Goal: Task Accomplishment & Management: Manage account settings

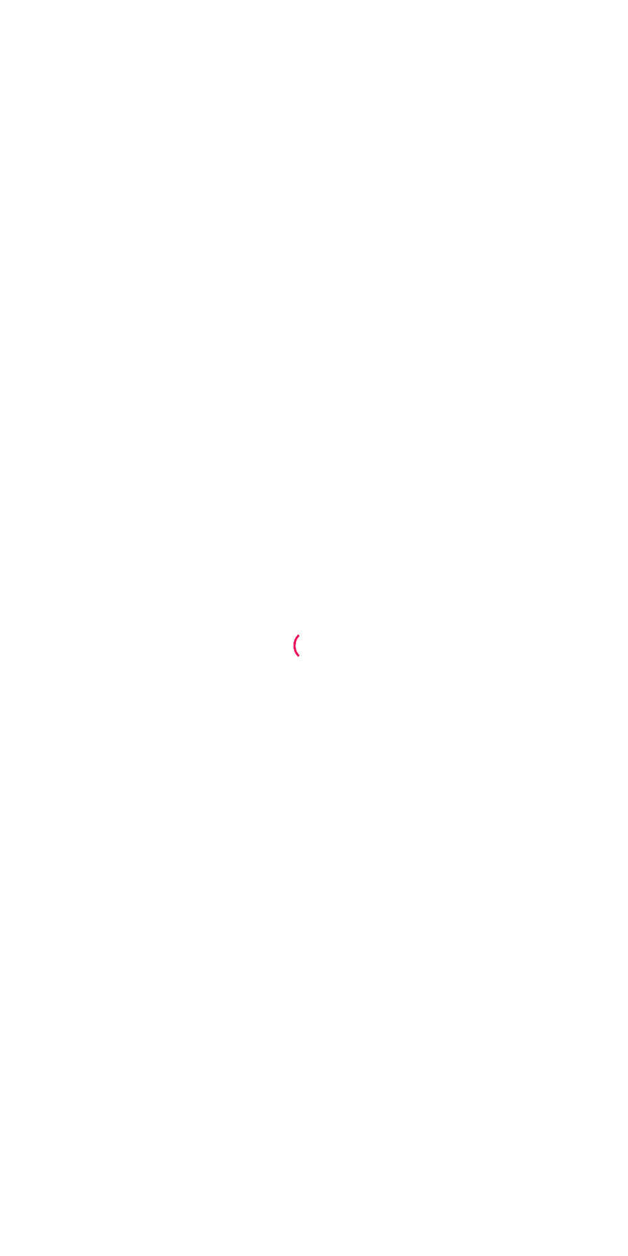
click at [478, 650] on div at bounding box center [314, 628] width 628 height 1256
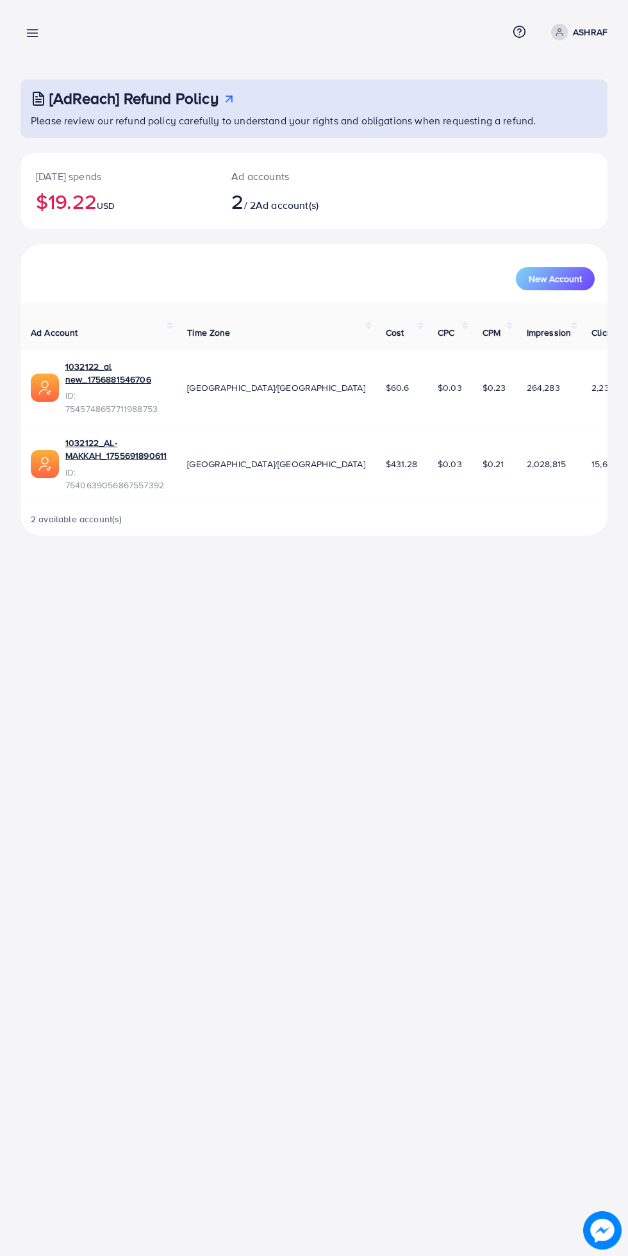
click at [32, 33] on line at bounding box center [33, 33] width 10 height 0
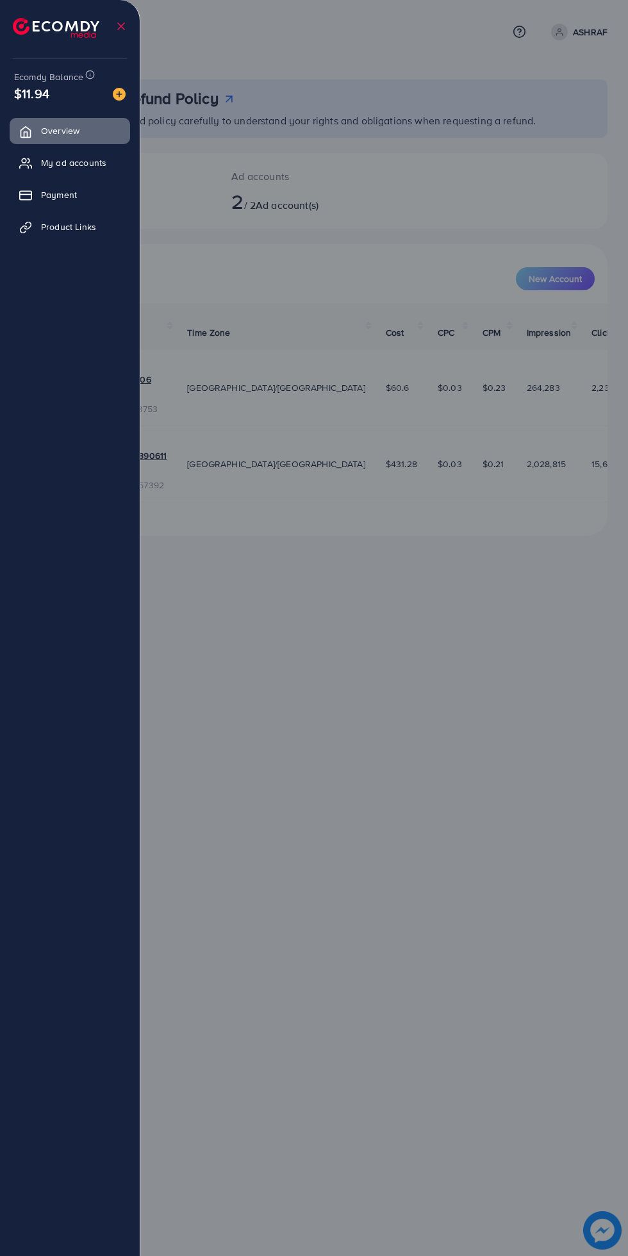
click at [479, 840] on div at bounding box center [314, 753] width 628 height 1507
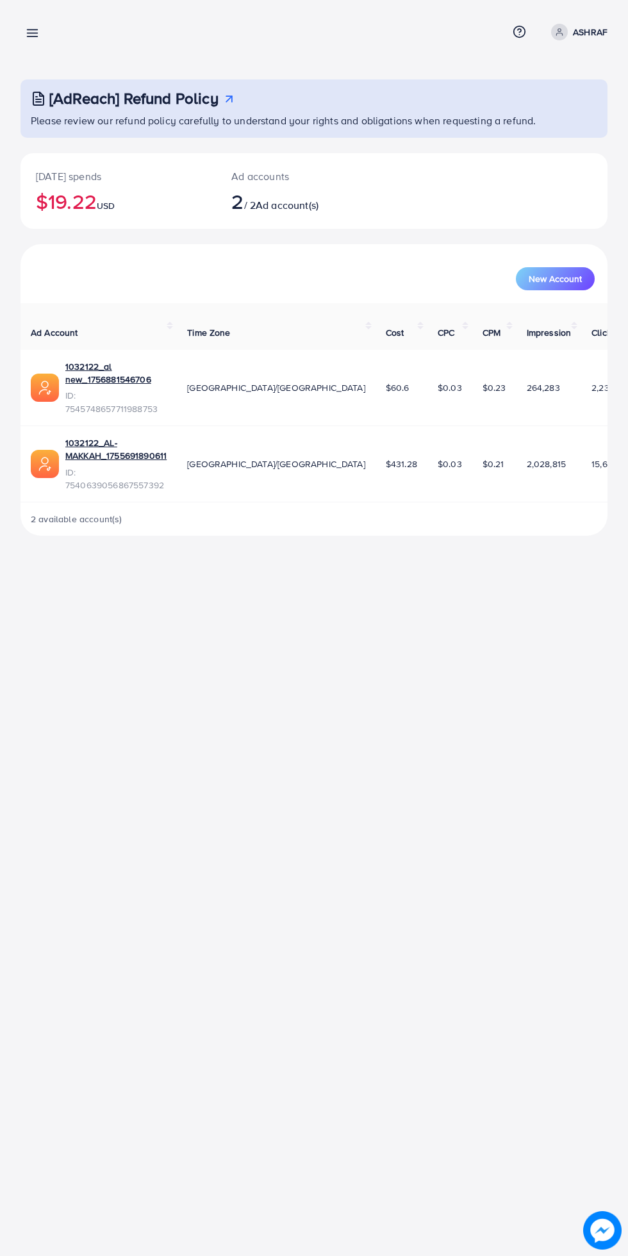
click at [577, 59] on div "[AdReach] Refund Policy Please review our refund policy carefully to understand…" at bounding box center [314, 278] width 628 height 556
click at [603, 37] on p "ASHRAF" at bounding box center [590, 31] width 35 height 15
click at [576, 113] on link "Log out" at bounding box center [546, 105] width 122 height 29
